Goal: Task Accomplishment & Management: Manage account settings

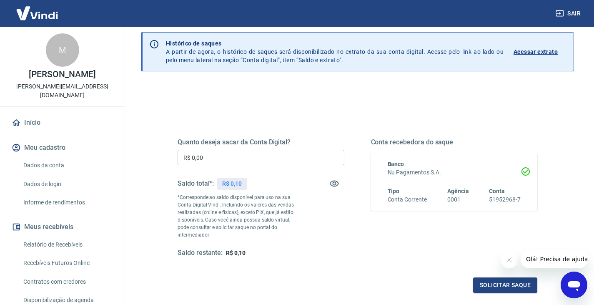
scroll to position [42, 0]
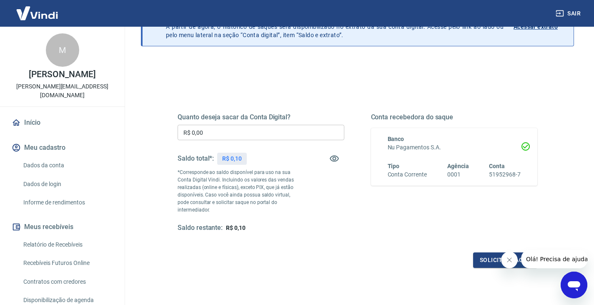
scroll to position [83, 0]
